Goal: Information Seeking & Learning: Check status

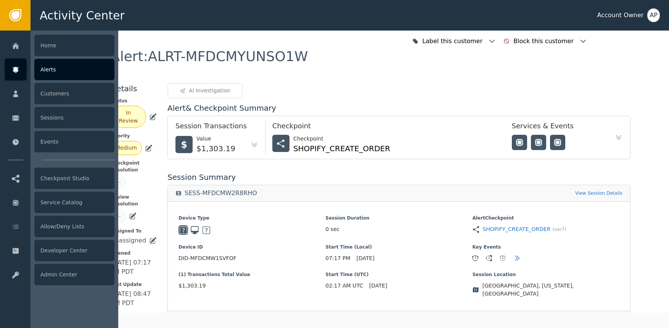
click at [23, 64] on div at bounding box center [16, 69] width 22 height 22
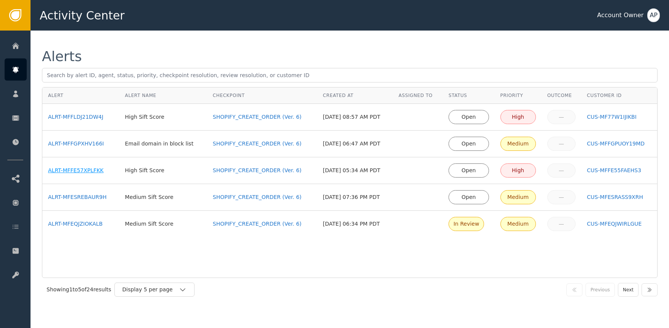
click at [86, 172] on div "ALRT-MFFE57XPLFKK" at bounding box center [81, 170] width 66 height 8
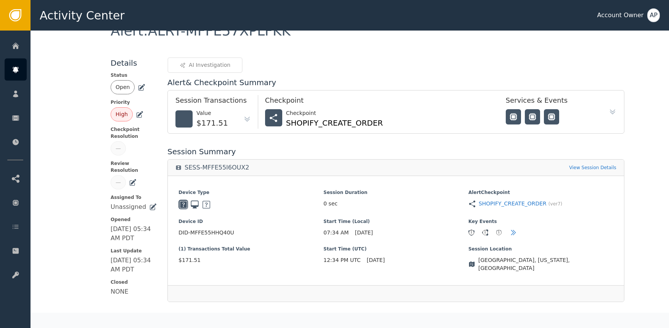
scroll to position [225, 0]
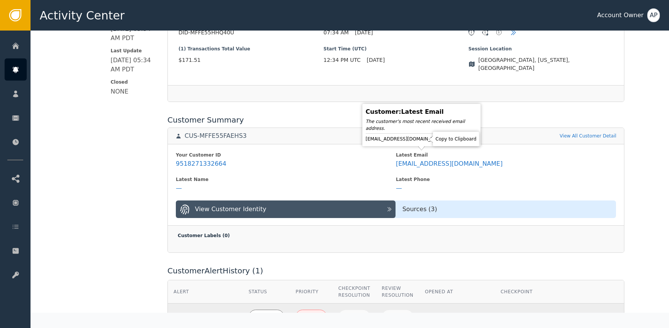
click at [449, 140] on icon at bounding box center [453, 139] width 8 height 8
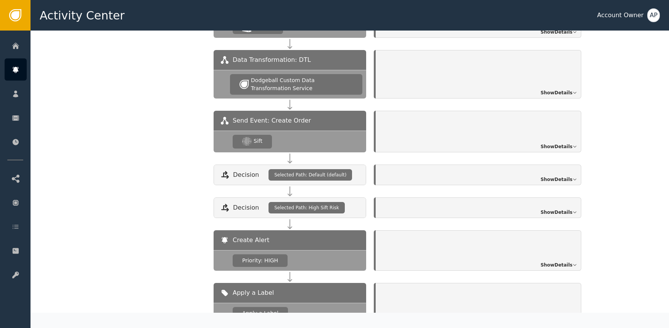
scroll to position [780, 0]
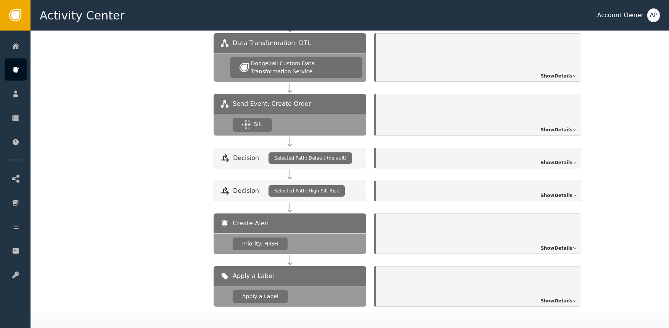
click at [559, 126] on span "Show Details" at bounding box center [557, 129] width 32 height 7
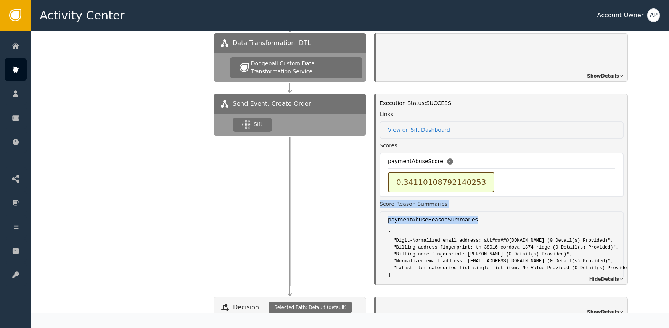
drag, startPoint x: 551, startPoint y: 195, endPoint x: 550, endPoint y: 175, distance: 19.8
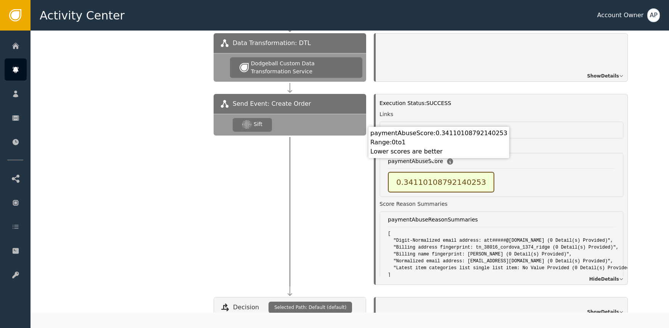
drag, startPoint x: 346, startPoint y: 178, endPoint x: 352, endPoint y: 179, distance: 5.7
click at [347, 178] on div at bounding box center [290, 209] width 153 height 149
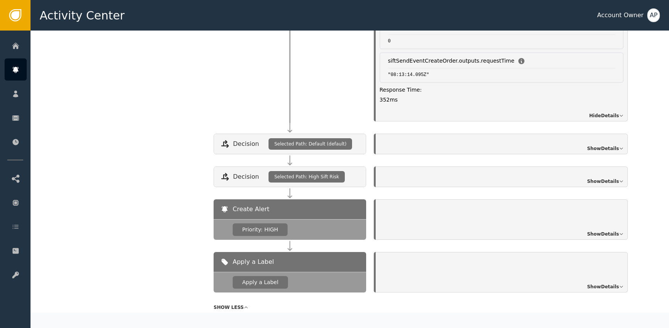
scroll to position [946, 0]
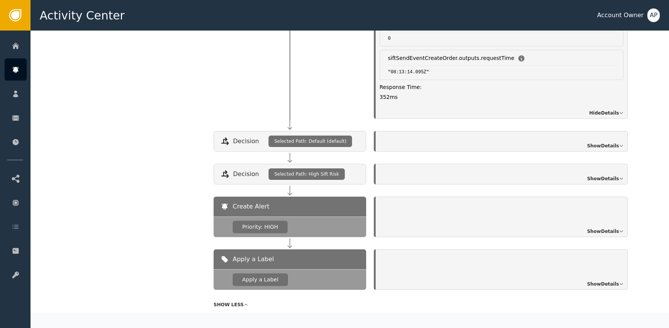
click at [467, 144] on div "Decision Selected Path: Default (default) Show Details" at bounding box center [425, 147] width 422 height 33
click at [480, 142] on div "Show Details" at bounding box center [502, 141] width 252 height 21
click at [590, 134] on div "Show Details" at bounding box center [502, 141] width 252 height 21
click at [599, 142] on span "Show Details" at bounding box center [603, 145] width 32 height 7
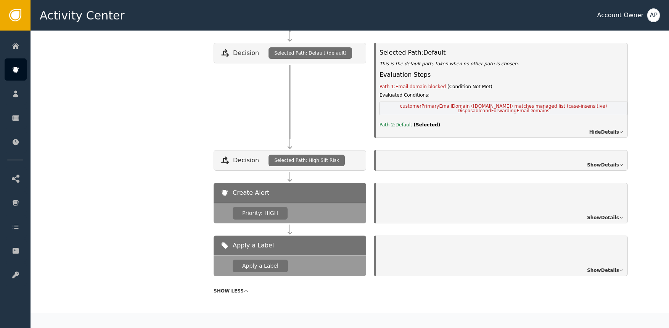
scroll to position [1057, 0]
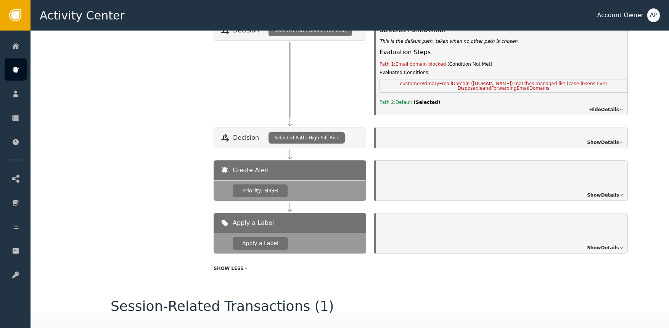
click at [591, 139] on span "Show Details" at bounding box center [603, 142] width 32 height 7
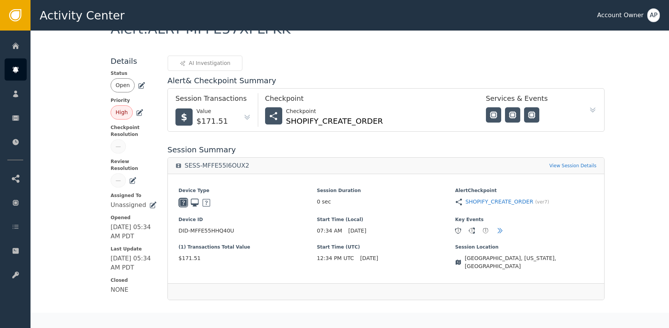
scroll to position [0, 0]
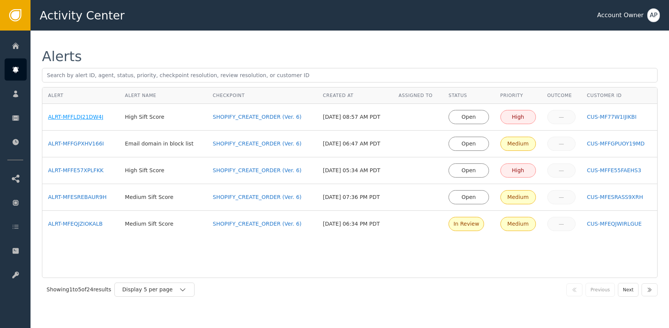
click at [91, 117] on div "ALRT-MFFLDJ21DW4J" at bounding box center [81, 117] width 66 height 8
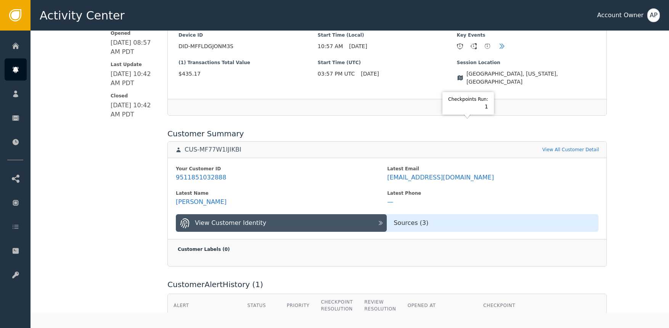
scroll to position [228, 0]
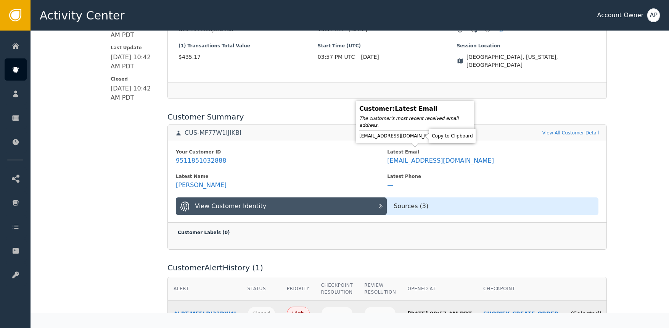
click at [442, 134] on icon at bounding box center [446, 136] width 8 height 8
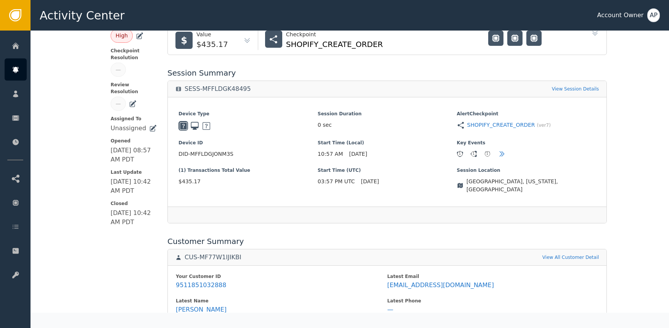
scroll to position [0, 0]
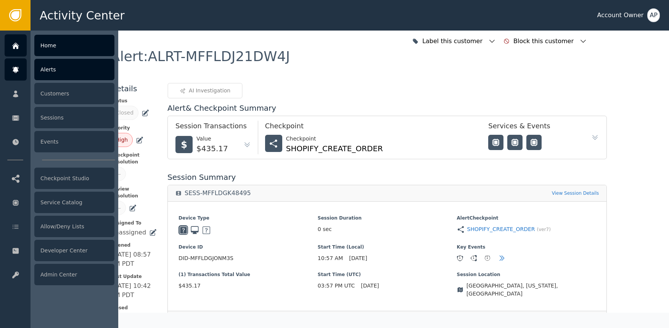
click at [14, 43] on icon at bounding box center [16, 46] width 8 height 8
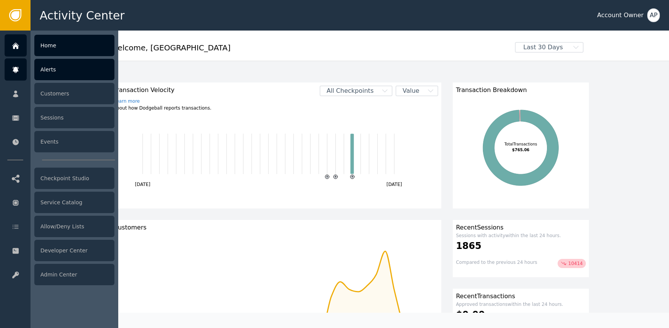
click at [51, 71] on div "Alerts" at bounding box center [74, 69] width 80 height 21
